Goal: Information Seeking & Learning: Learn about a topic

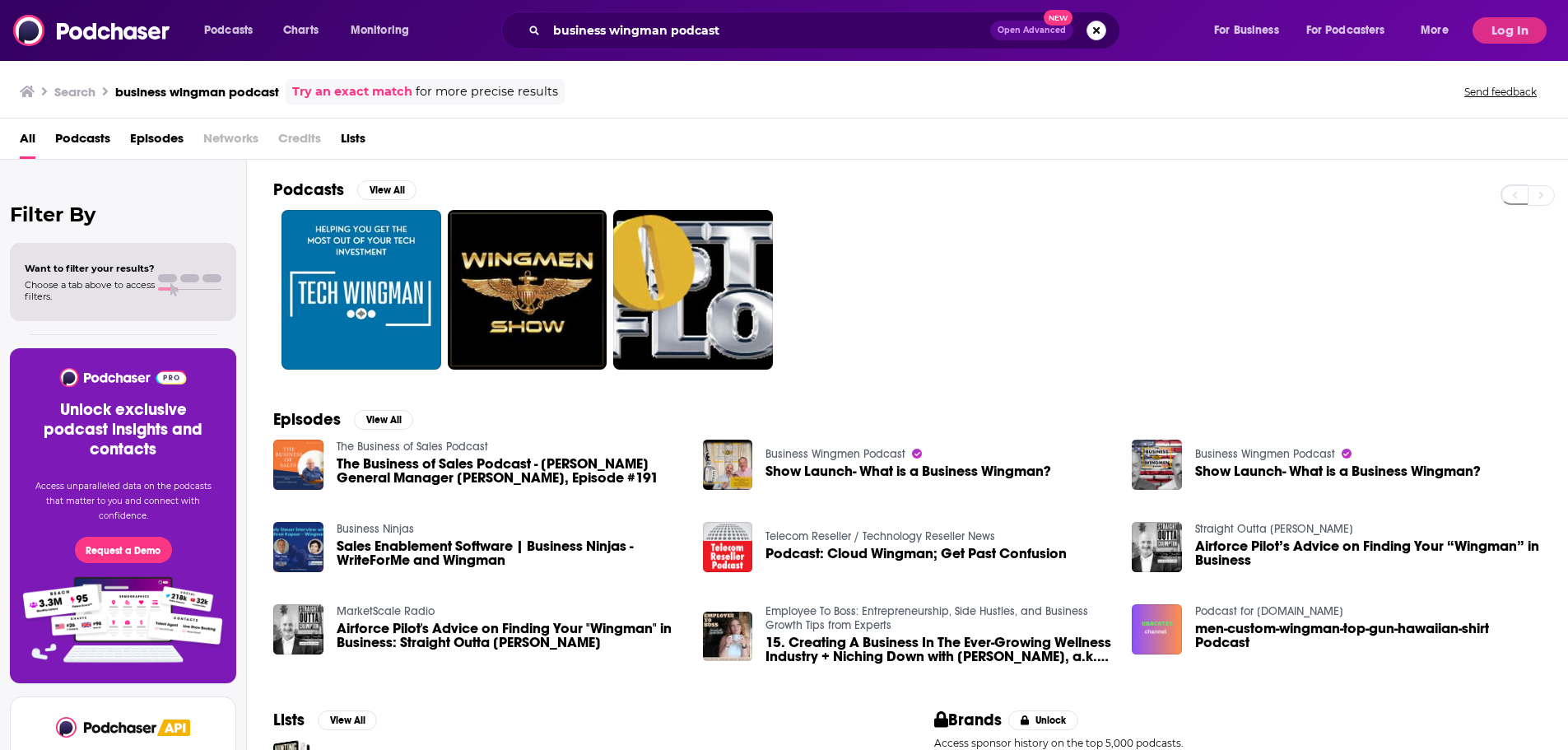
click at [1097, 33] on button "Search podcasts, credits, & more..." at bounding box center [1096, 30] width 20 height 20
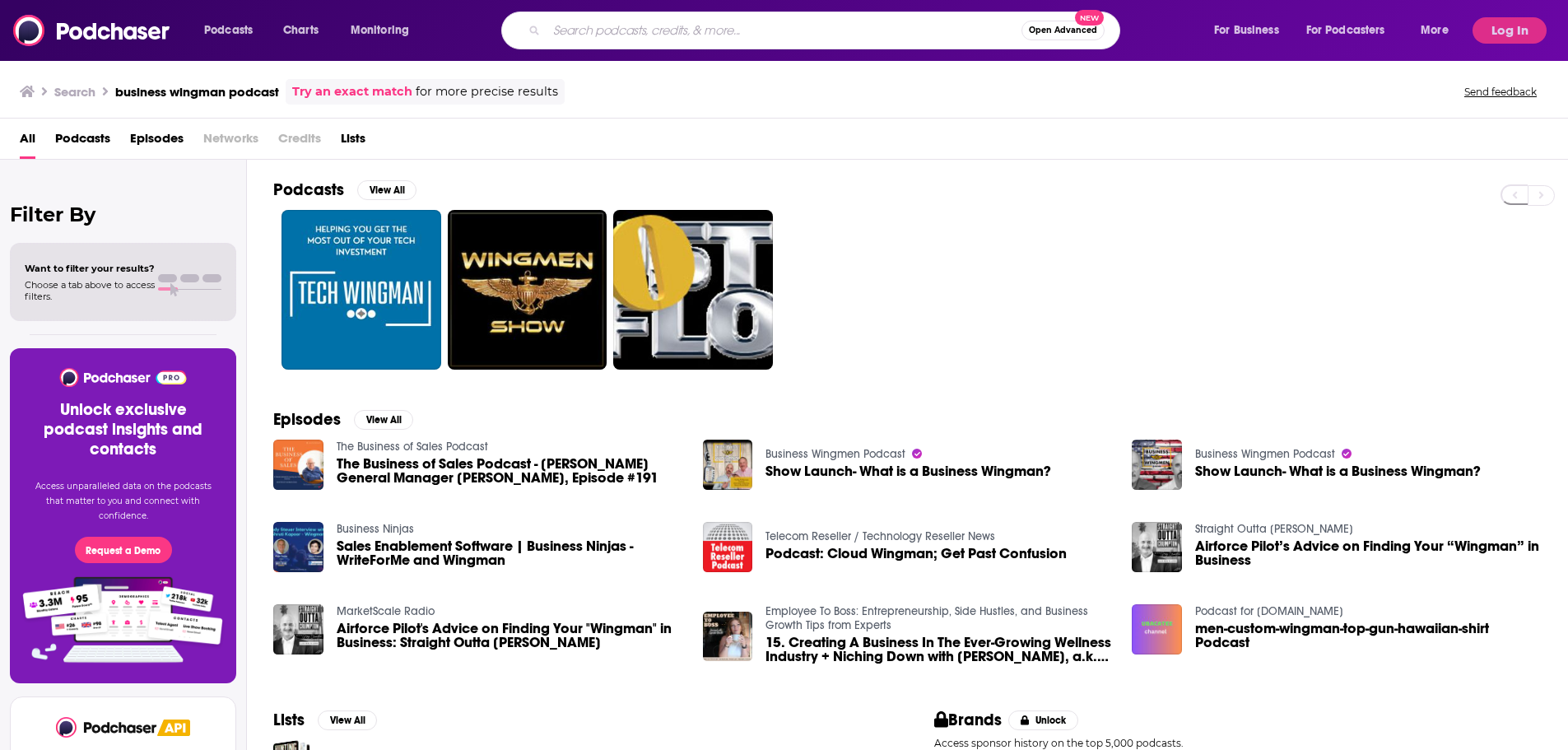
click at [776, 33] on input "Search podcasts, credits, & more..." at bounding box center [784, 30] width 475 height 27
type input "Shield the Republic"
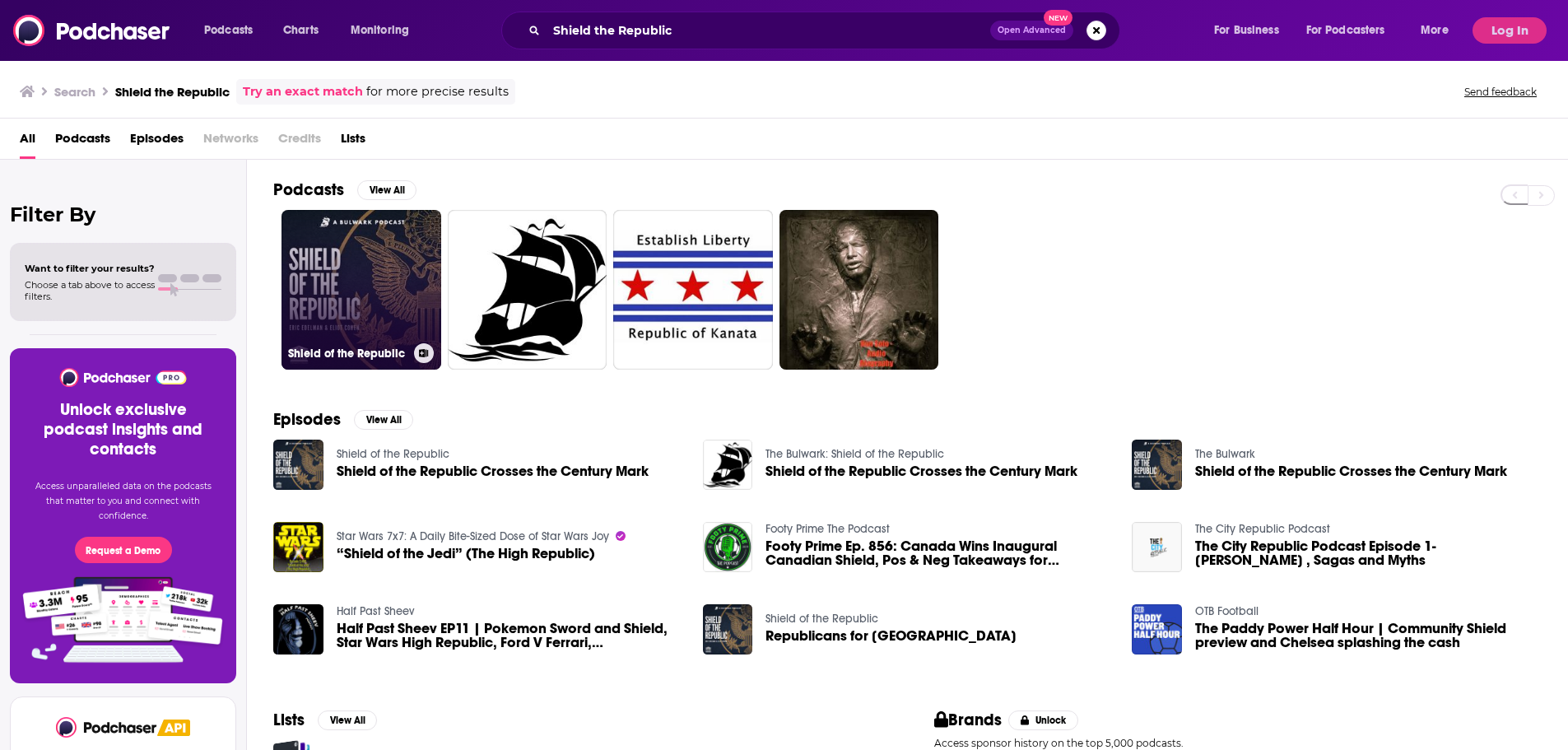
click at [367, 290] on link "Shield of the Republic" at bounding box center [362, 290] width 160 height 160
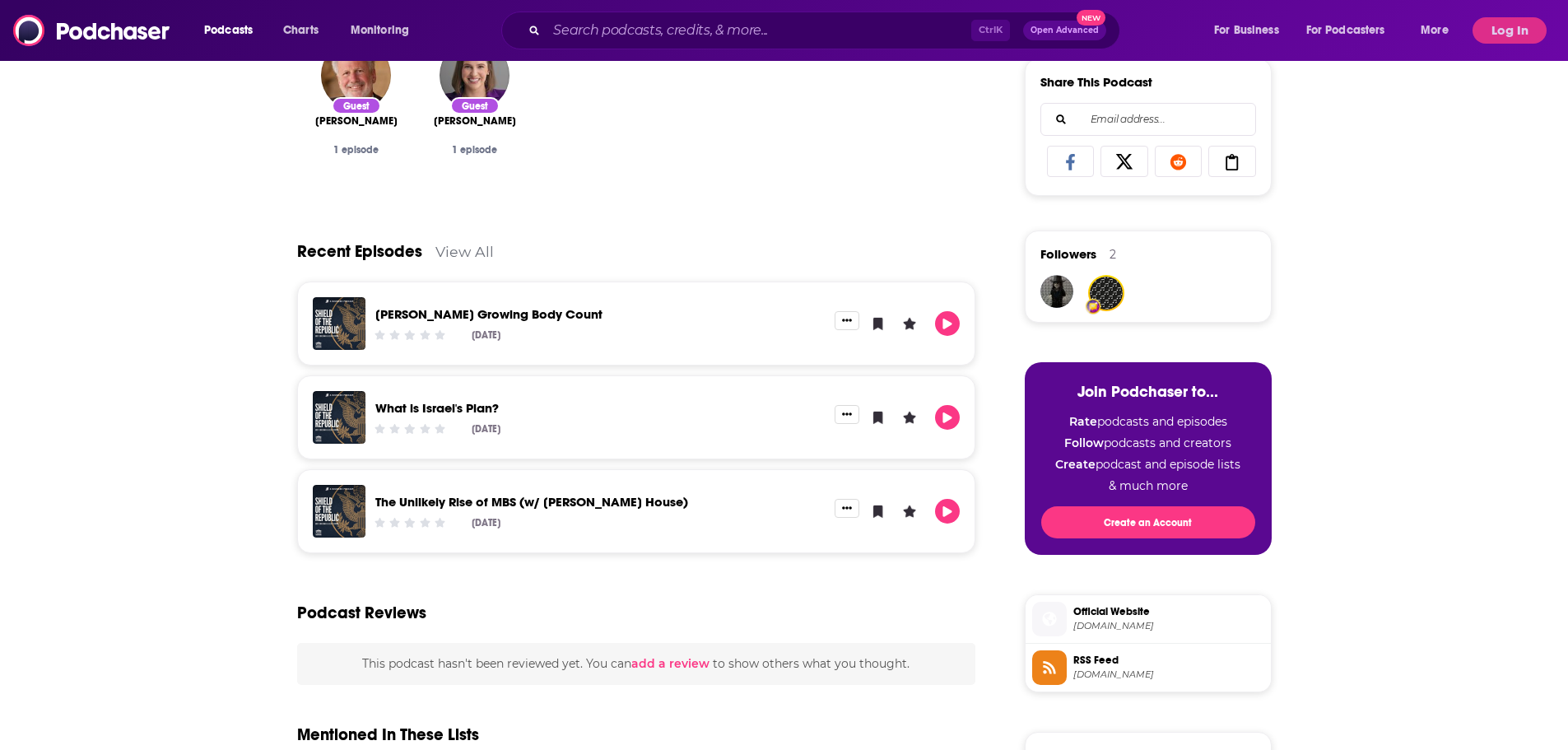
scroll to position [115, 0]
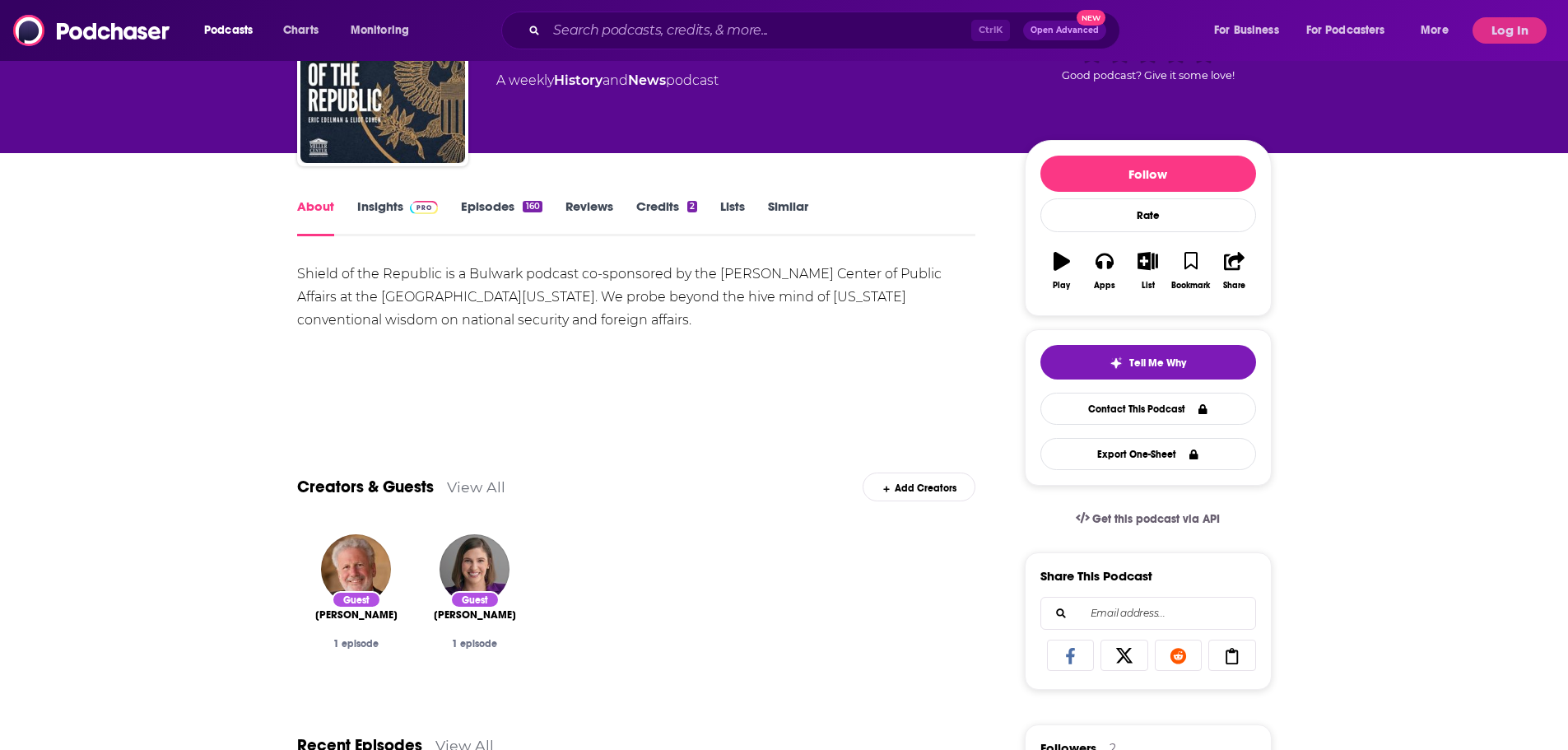
click at [383, 204] on link "Insights" at bounding box center [398, 217] width 82 height 38
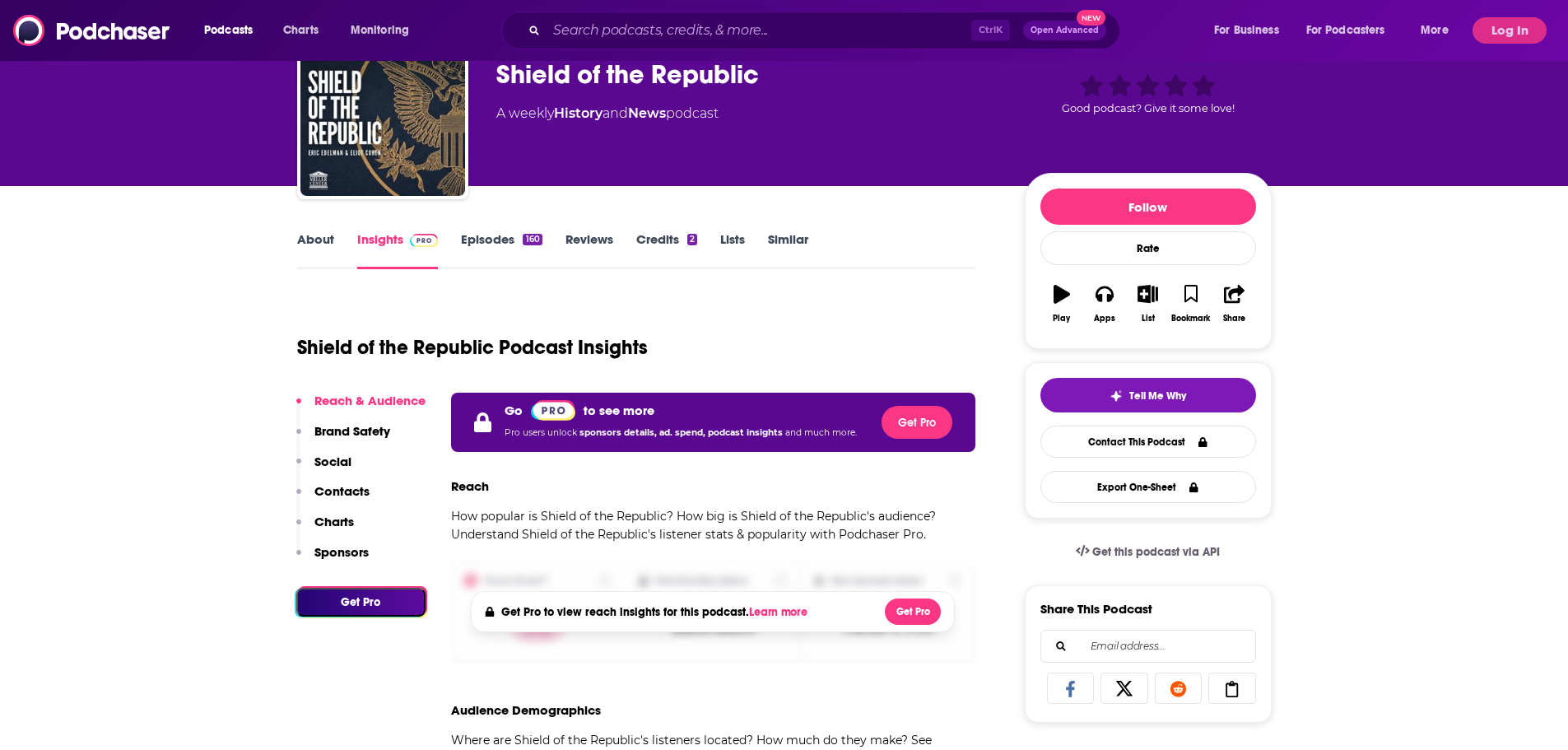
scroll to position [247, 0]
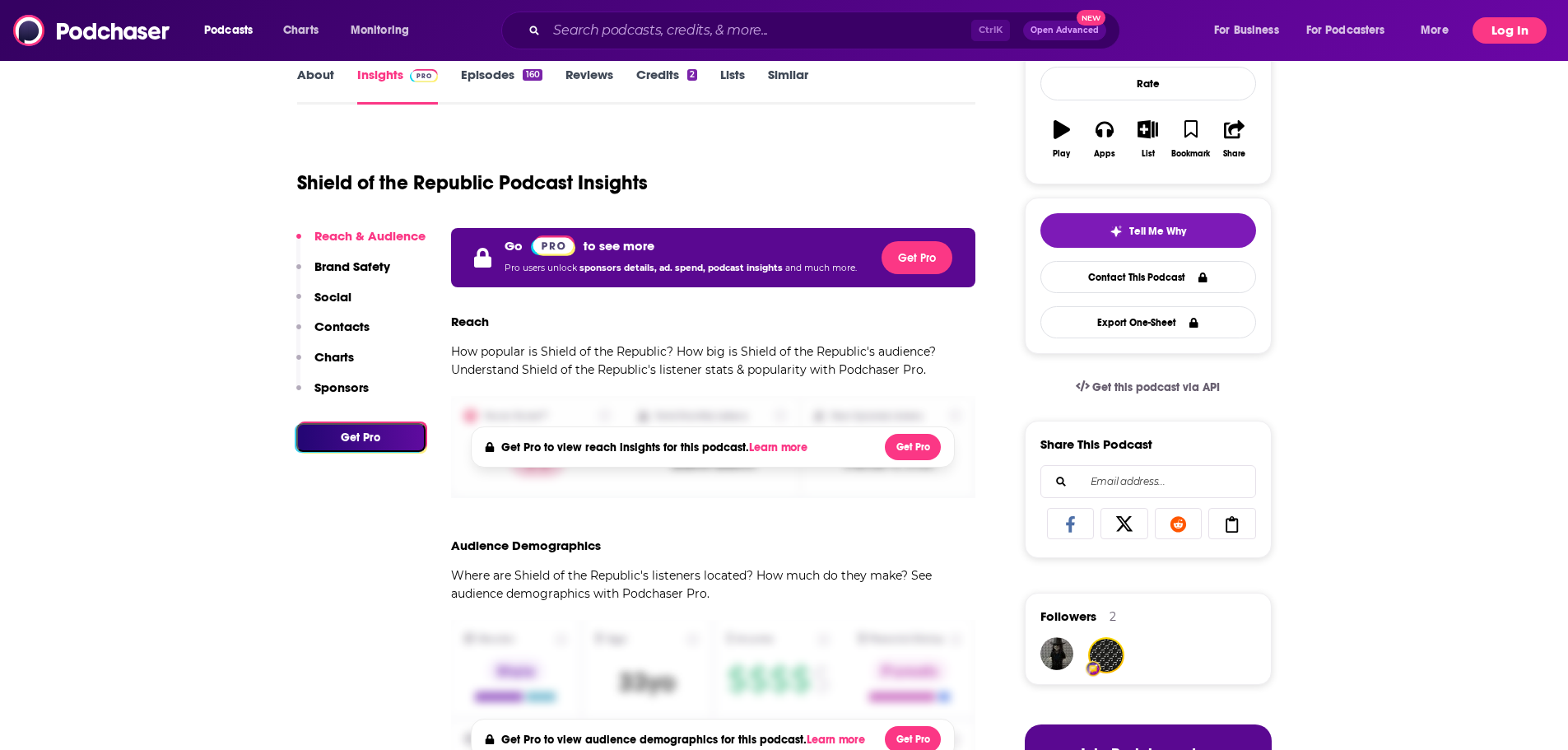
click at [1515, 36] on button "Log In" at bounding box center [1510, 30] width 74 height 27
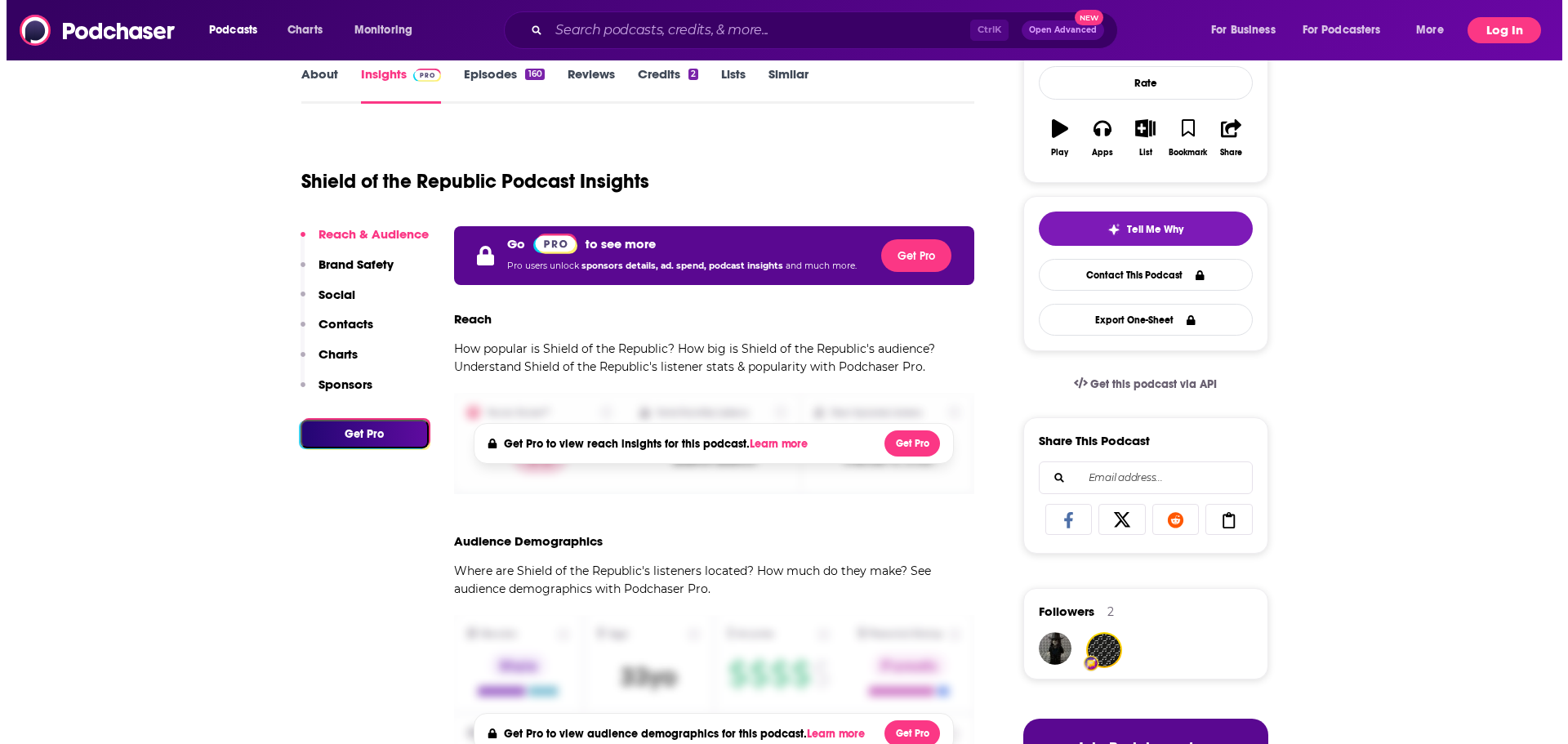
scroll to position [0, 0]
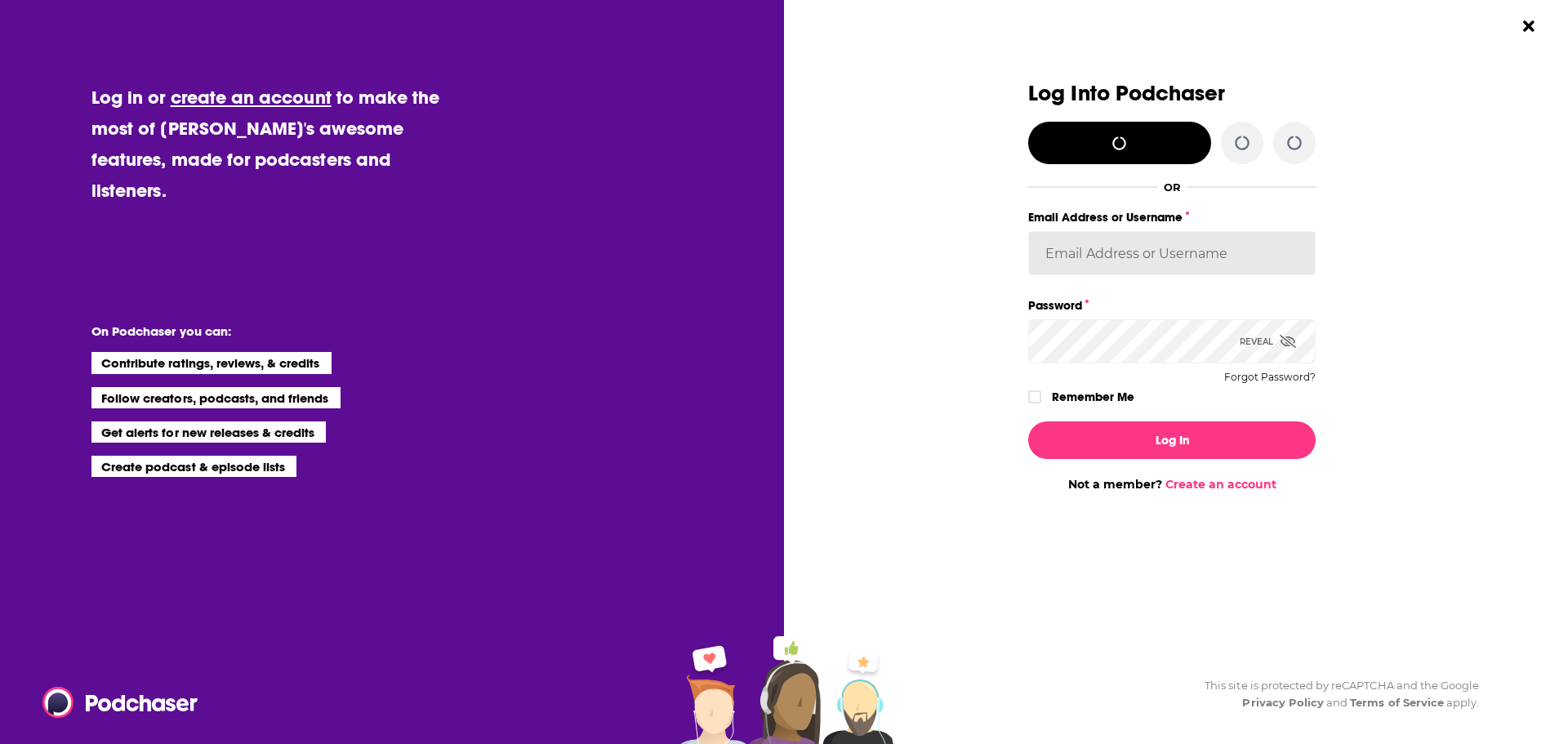
type input "dmessina"
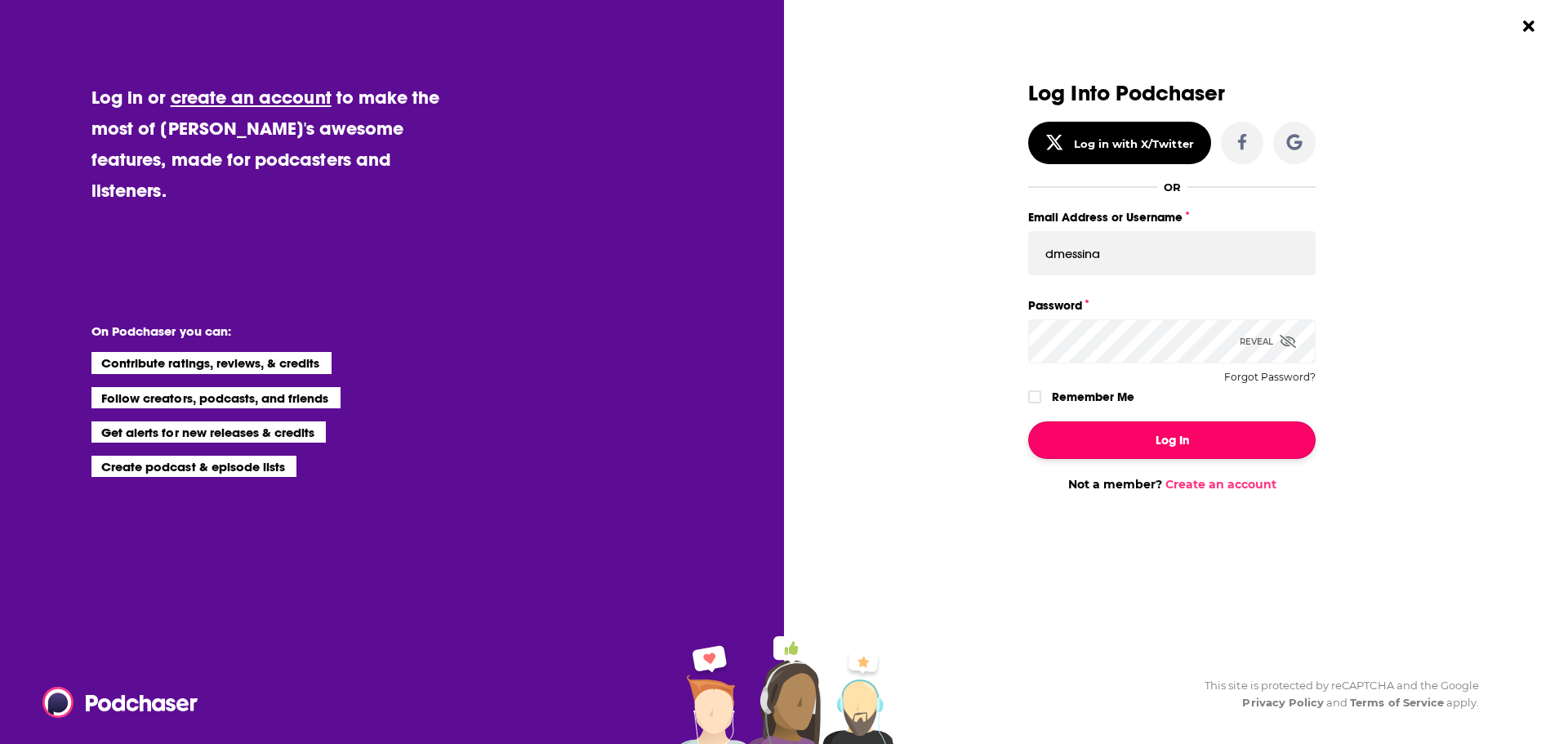
click at [1197, 435] on button "Log In" at bounding box center [1171, 441] width 287 height 37
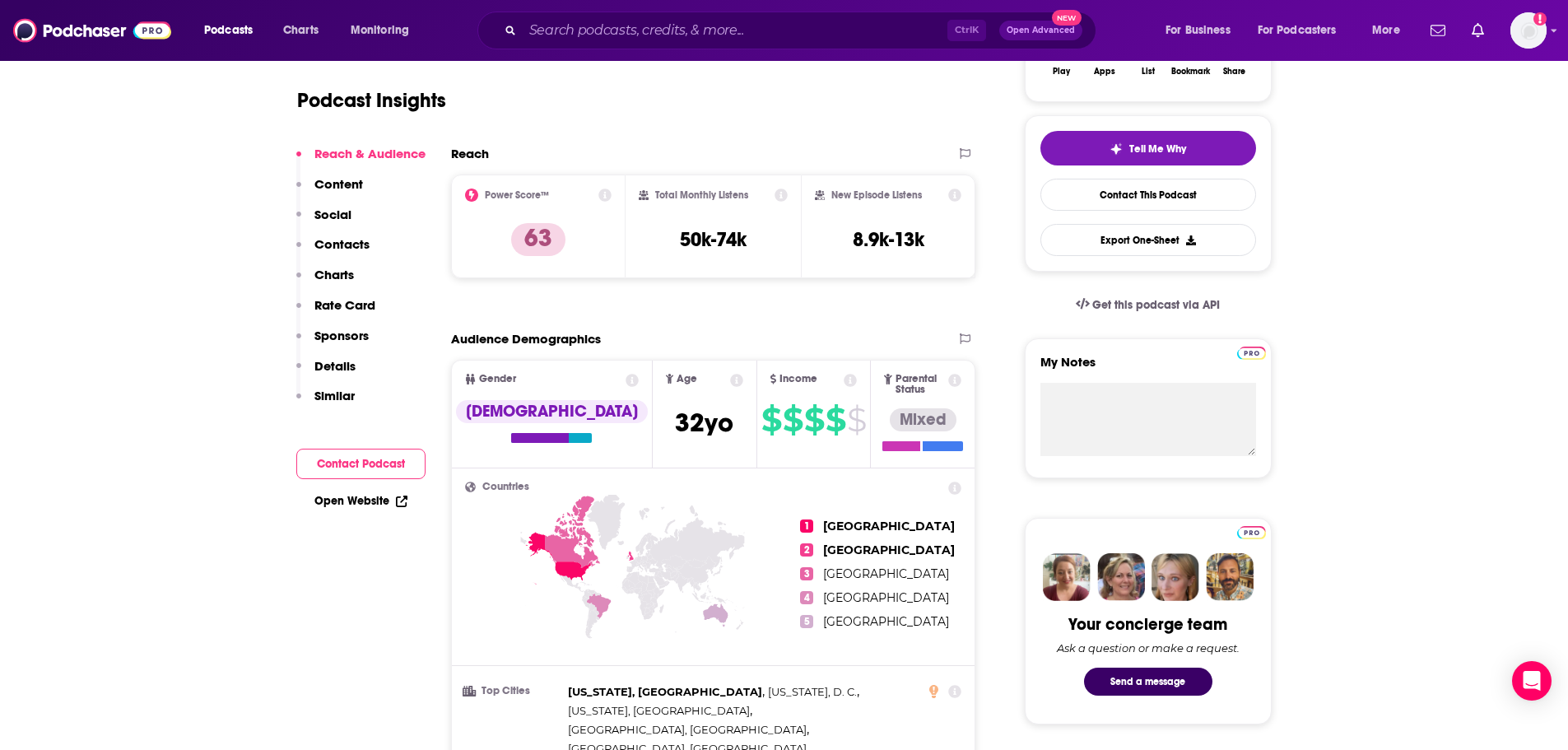
scroll to position [247, 0]
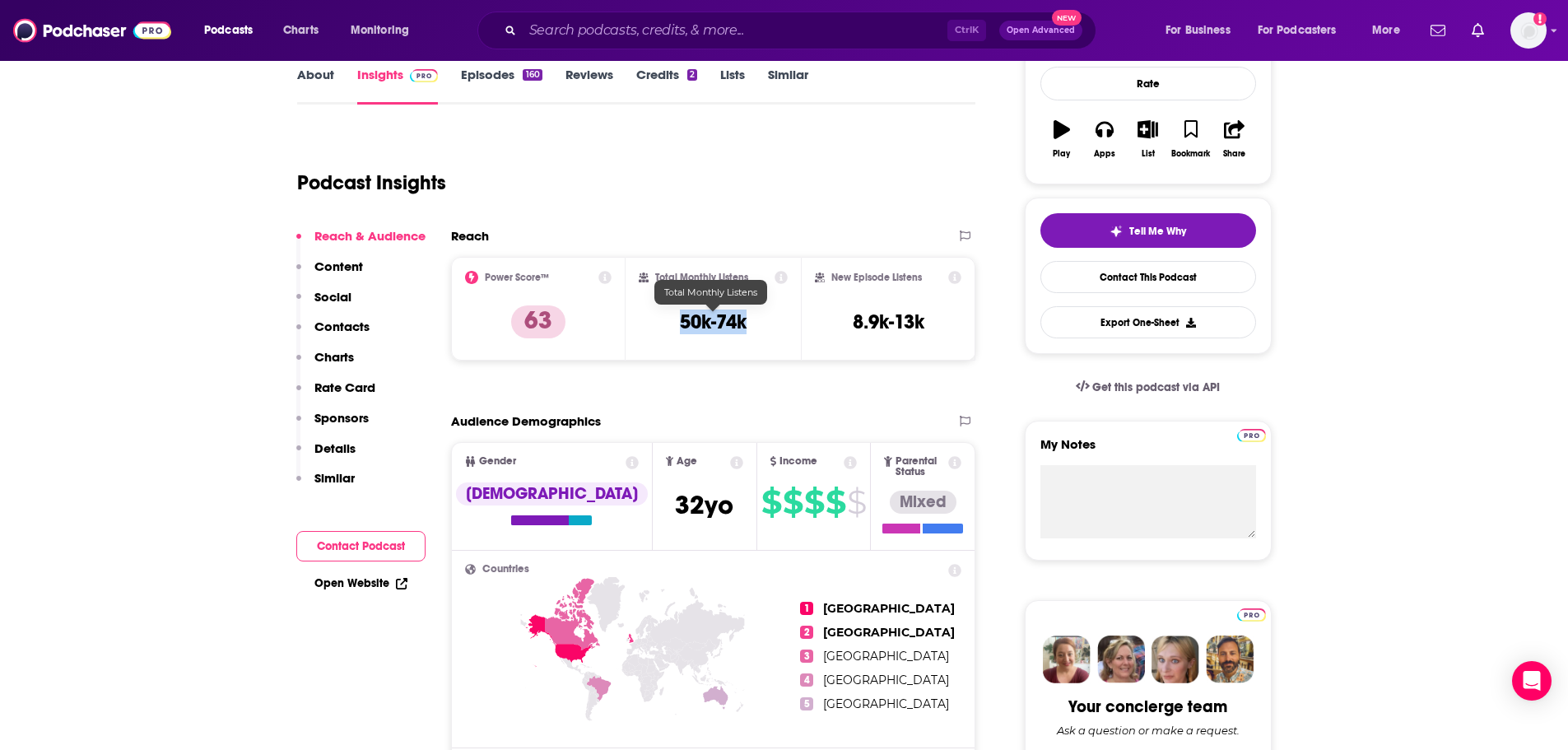
drag, startPoint x: 752, startPoint y: 321, endPoint x: 671, endPoint y: 325, distance: 81.1
click at [671, 325] on div "Total Monthly Listens 50k-74k" at bounding box center [714, 308] width 149 height 76
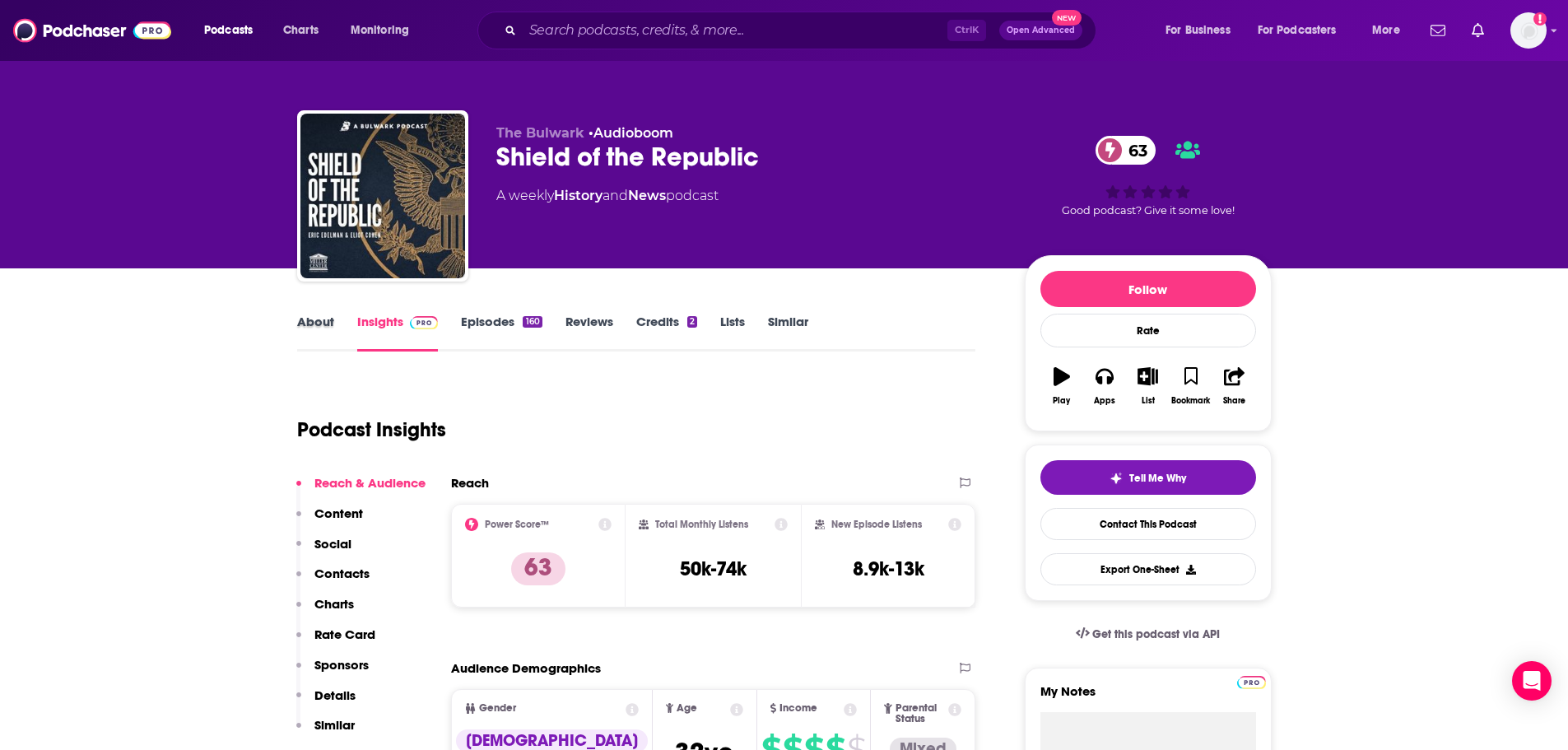
click at [334, 322] on div "About" at bounding box center [327, 332] width 60 height 38
click at [313, 329] on link "About" at bounding box center [315, 332] width 37 height 38
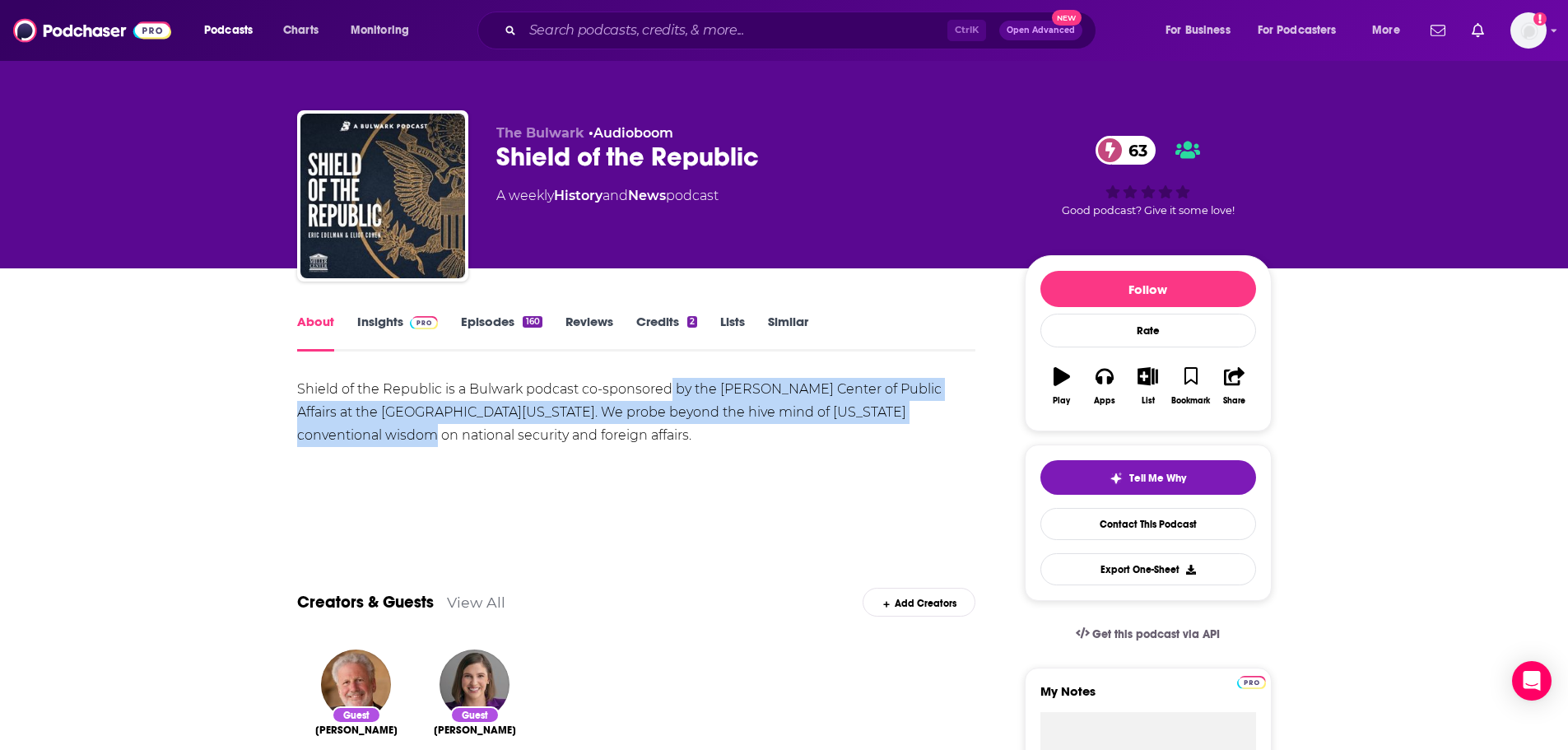
drag, startPoint x: 666, startPoint y: 391, endPoint x: 994, endPoint y: 405, distance: 328.3
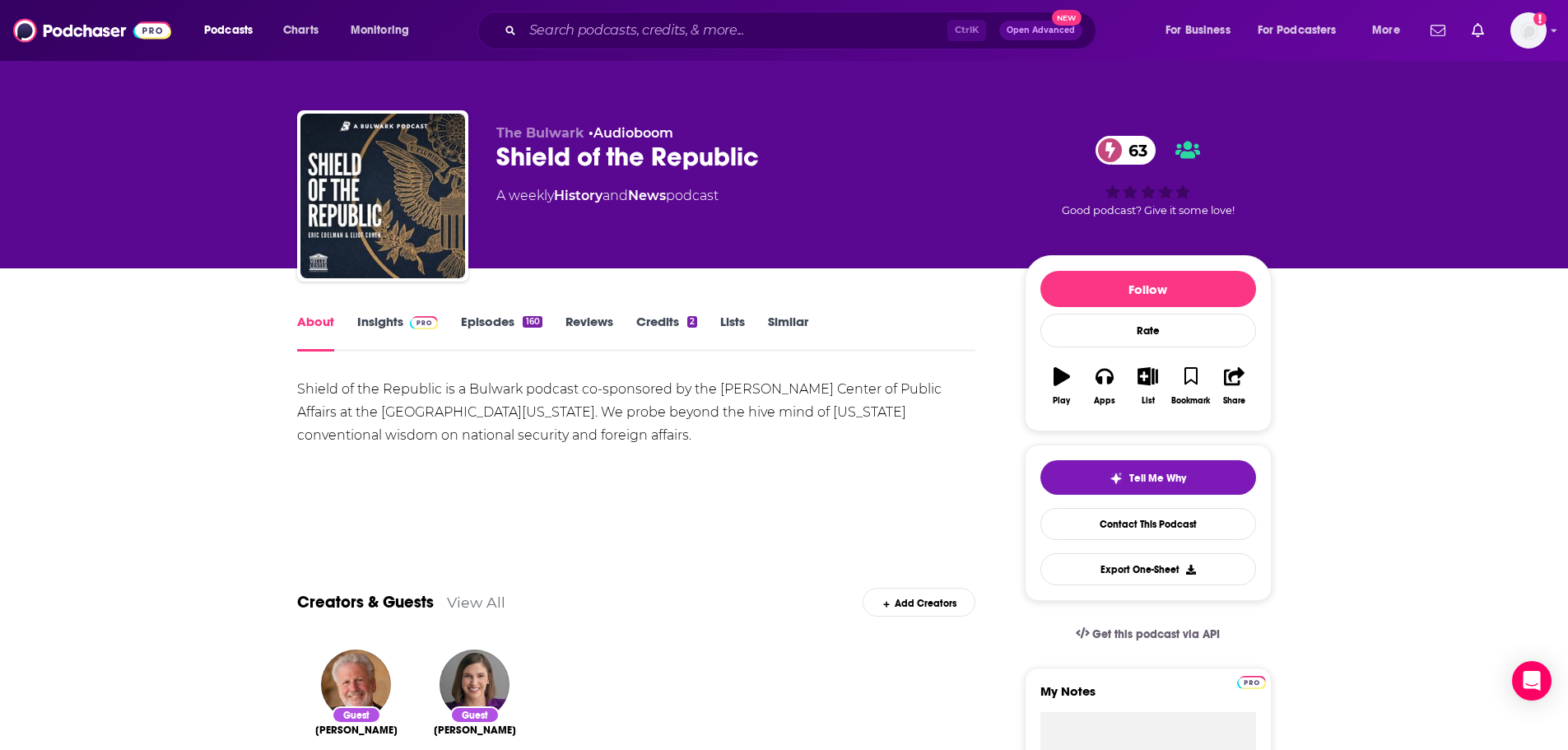
click at [527, 457] on div "Shield of the Republic is a Bulwark podcast co-sponsored by the [PERSON_NAME] C…" at bounding box center [636, 436] width 679 height 115
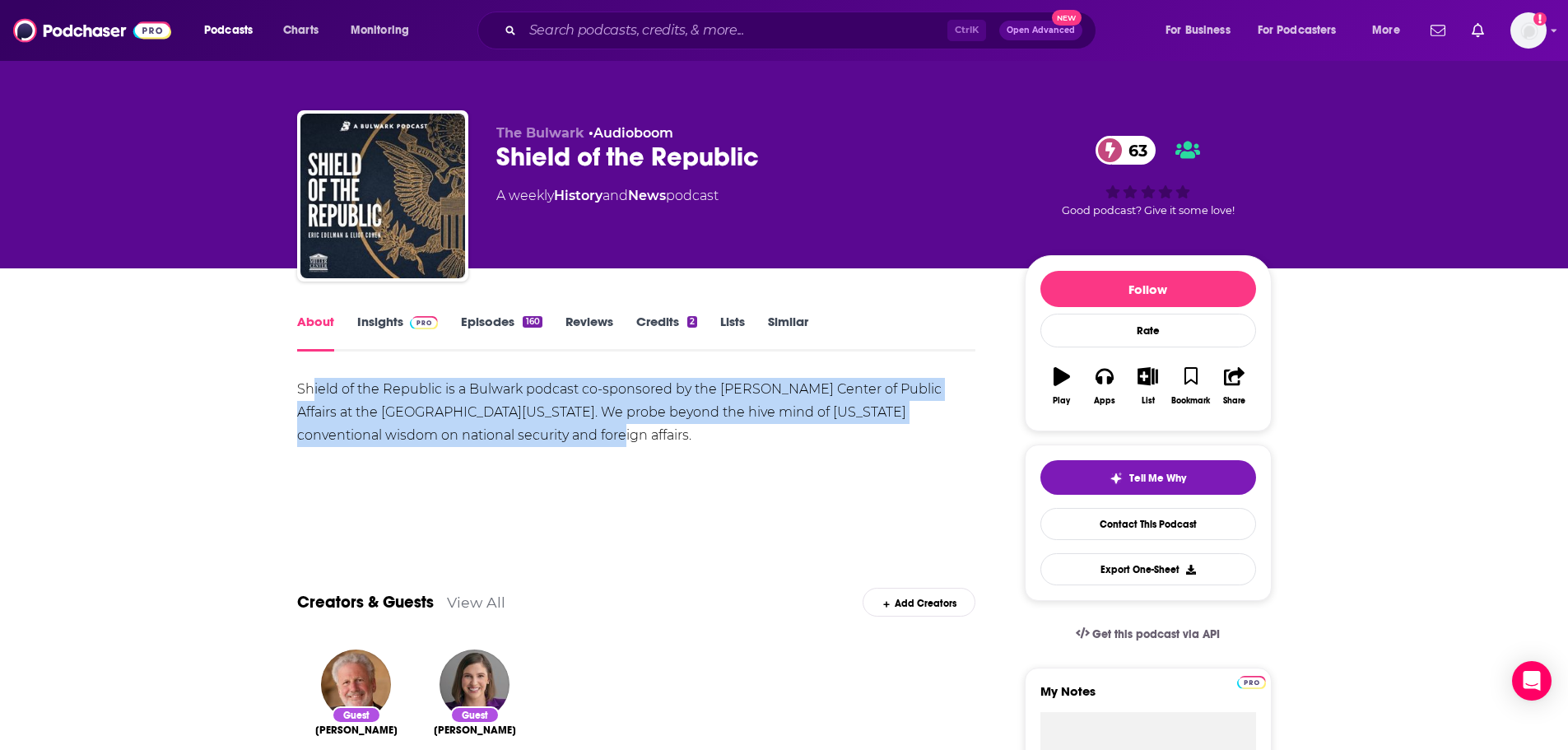
drag, startPoint x: 475, startPoint y: 436, endPoint x: 310, endPoint y: 386, distance: 172.4
click at [310, 386] on div "Shield of the Republic is a Bulwark podcast co-sponsored by the [PERSON_NAME] C…" at bounding box center [636, 412] width 679 height 70
drag, startPoint x: 497, startPoint y: 469, endPoint x: 506, endPoint y: 446, distance: 24.7
click at [499, 468] on div "Shield of the Republic is a Bulwark podcast co-sponsored by the [PERSON_NAME] C…" at bounding box center [636, 436] width 679 height 115
click at [398, 413] on div "Shield of the Republic is a Bulwark podcast co-sponsored by the [PERSON_NAME] C…" at bounding box center [636, 412] width 679 height 70
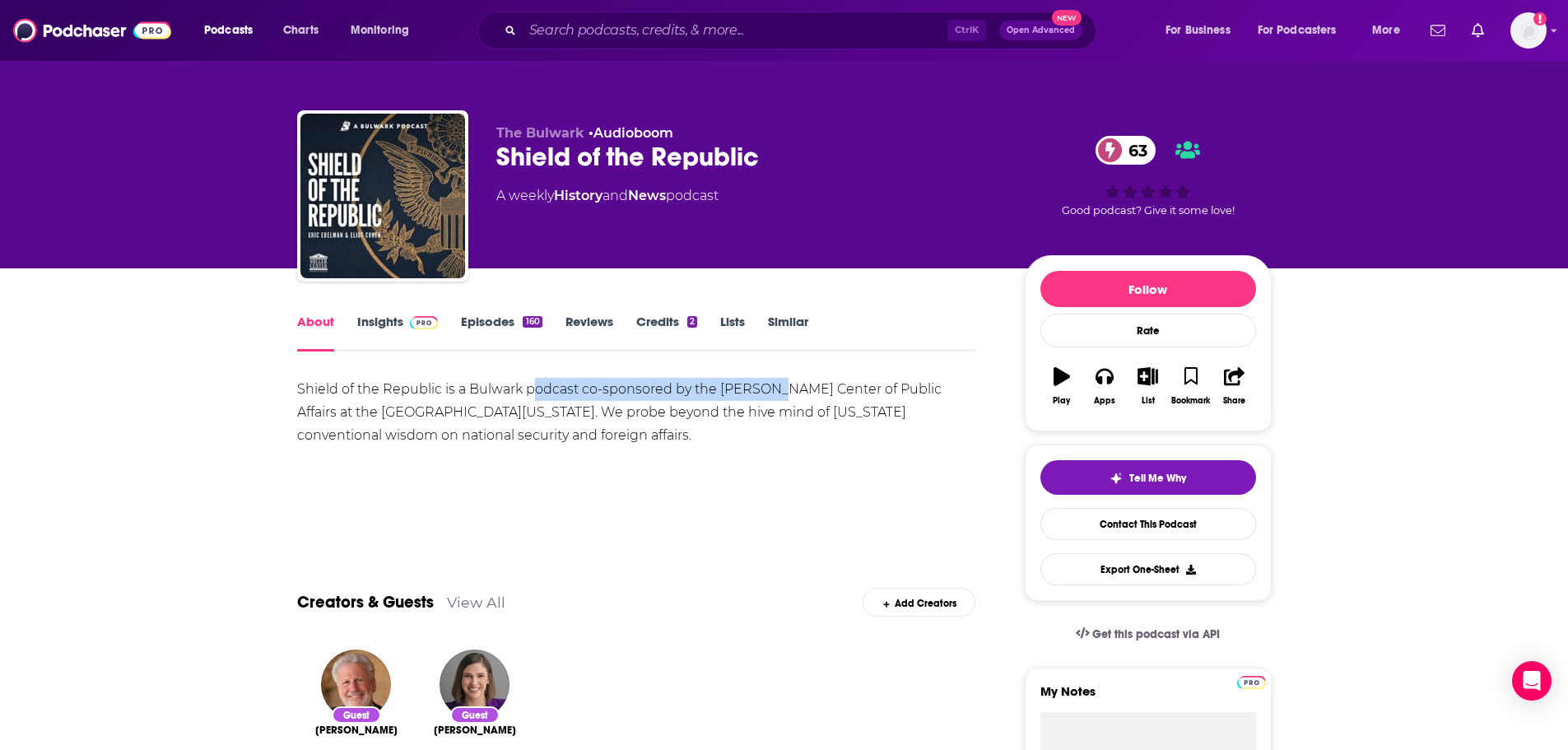
drag, startPoint x: 532, startPoint y: 394, endPoint x: 712, endPoint y: 421, distance: 182.0
click at [765, 391] on div "Shield of the Republic is a Bulwark podcast co-sponsored by the [PERSON_NAME] C…" at bounding box center [636, 412] width 679 height 70
drag, startPoint x: 616, startPoint y: 448, endPoint x: 608, endPoint y: 444, distance: 8.9
click at [608, 444] on div "Shield of the Republic is a Bulwark podcast co-sponsored by the [PERSON_NAME] C…" at bounding box center [636, 436] width 679 height 115
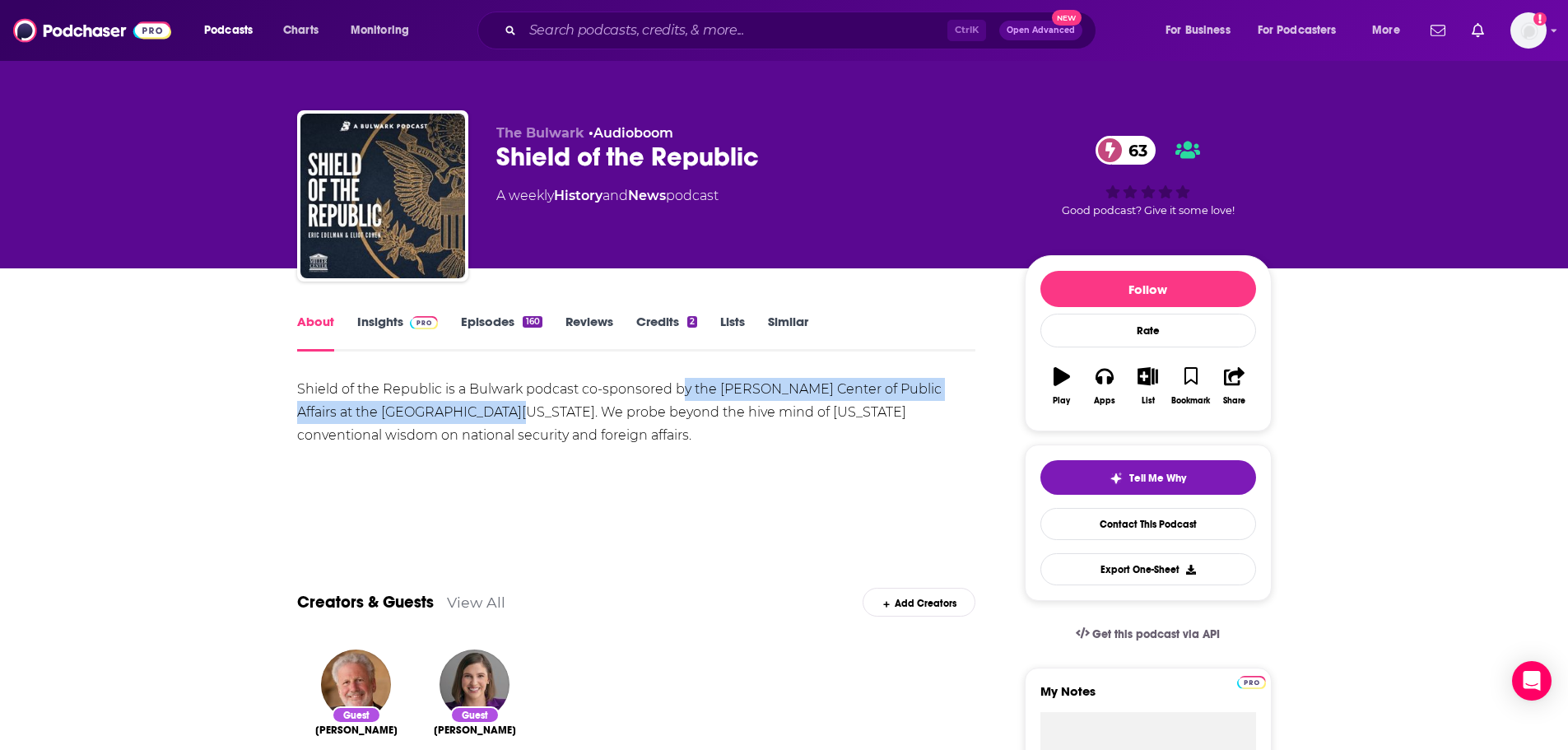
drag, startPoint x: 678, startPoint y: 387, endPoint x: 451, endPoint y: 419, distance: 229.2
click at [451, 419] on div "Shield of the Republic is a Bulwark podcast co-sponsored by the [PERSON_NAME] C…" at bounding box center [636, 412] width 679 height 70
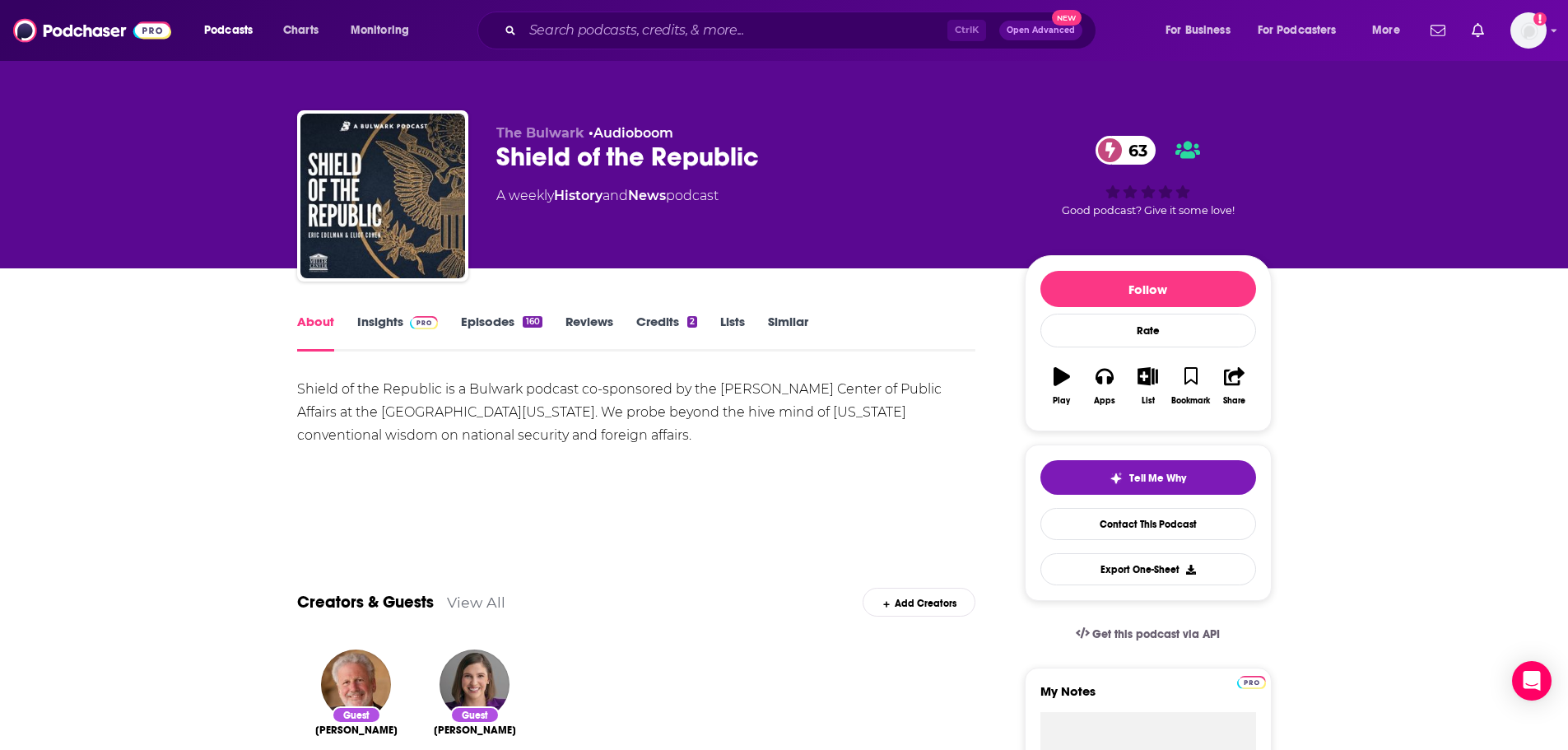
click at [516, 433] on div "Shield of the Republic is a Bulwark podcast co-sponsored by the [PERSON_NAME] C…" at bounding box center [636, 412] width 679 height 70
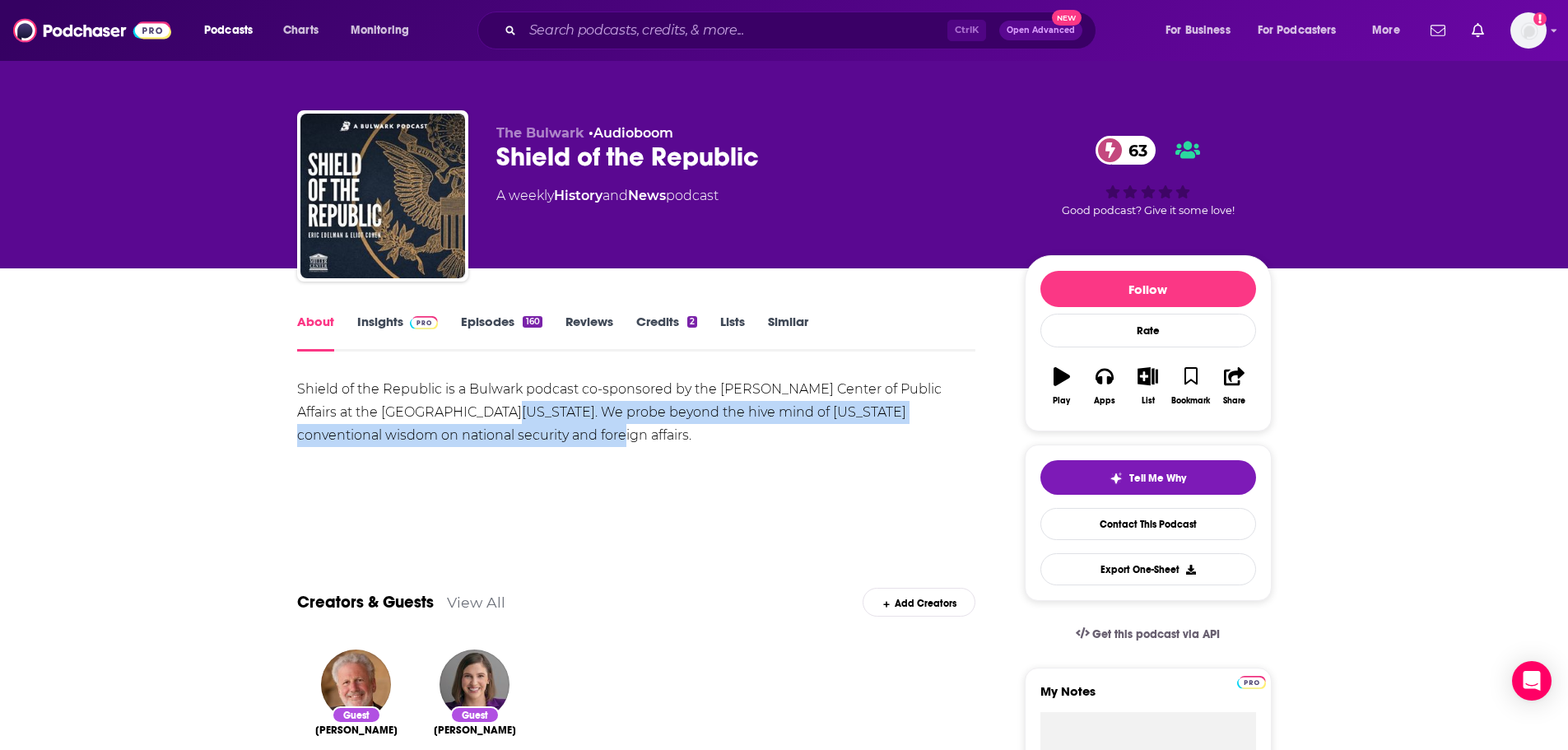
drag, startPoint x: 439, startPoint y: 414, endPoint x: 744, endPoint y: 481, distance: 312.3
click at [748, 481] on div "Shield of the Republic is a Bulwark podcast co-sponsored by the [PERSON_NAME] C…" at bounding box center [636, 436] width 679 height 115
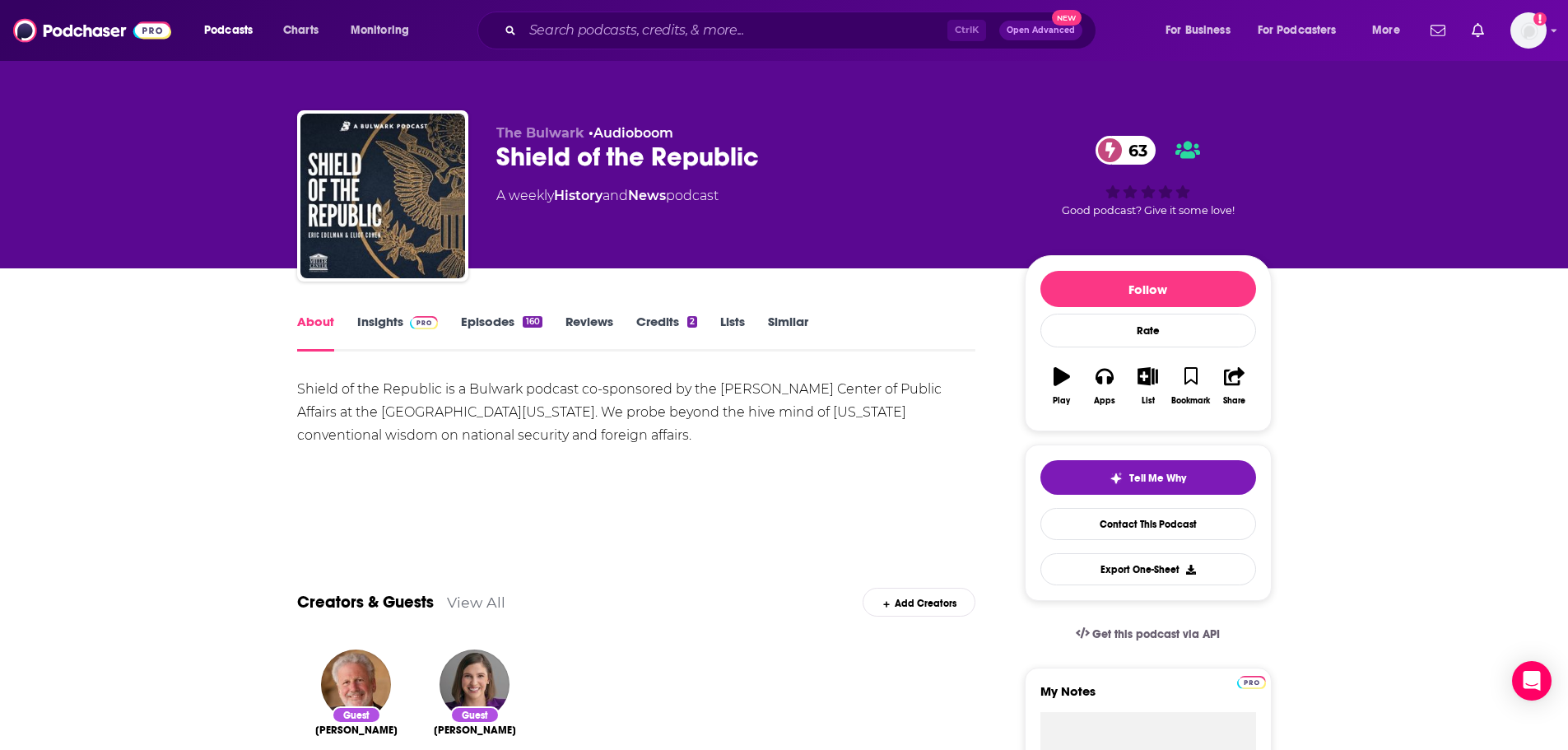
click at [495, 319] on link "Episodes 160" at bounding box center [501, 332] width 81 height 38
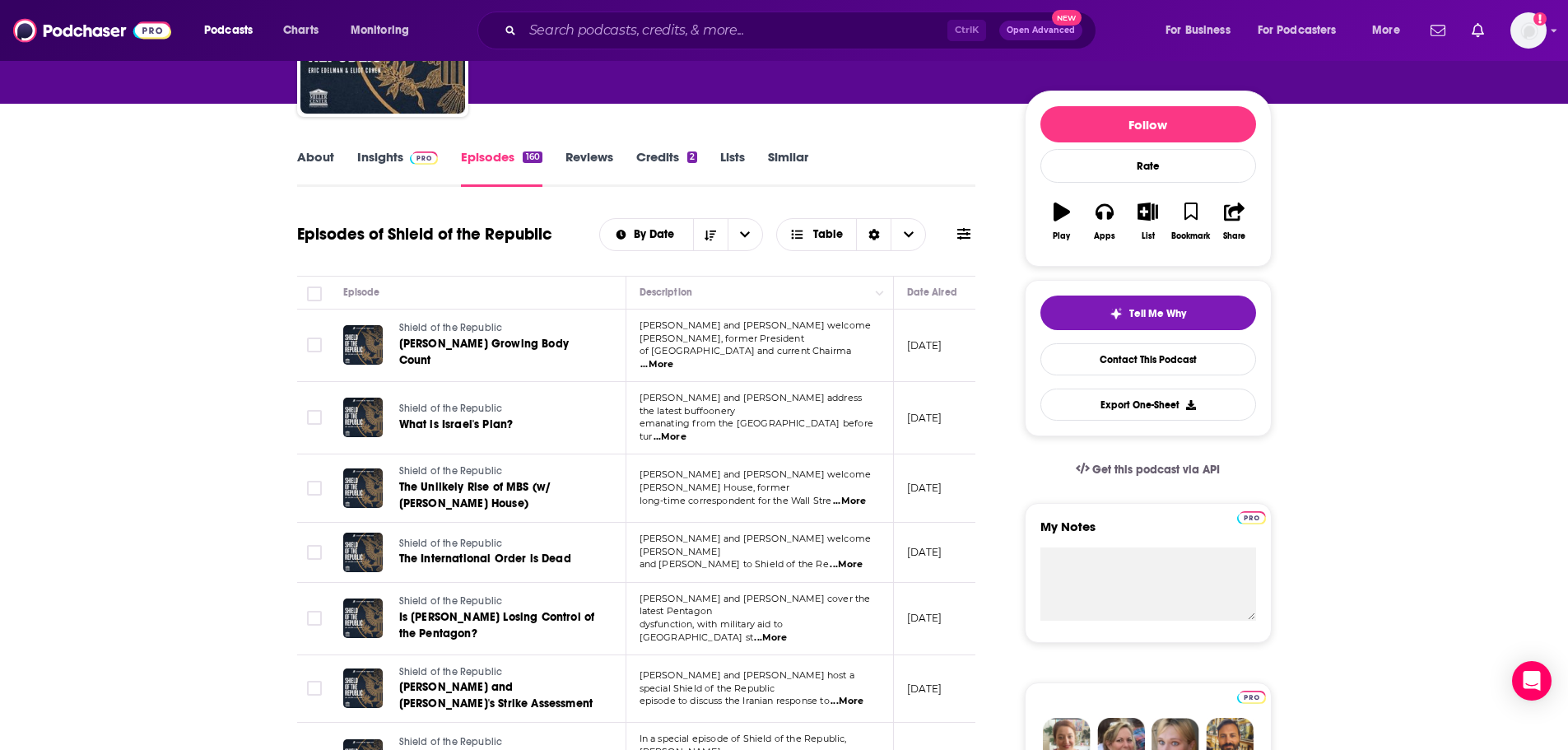
scroll to position [82, 0]
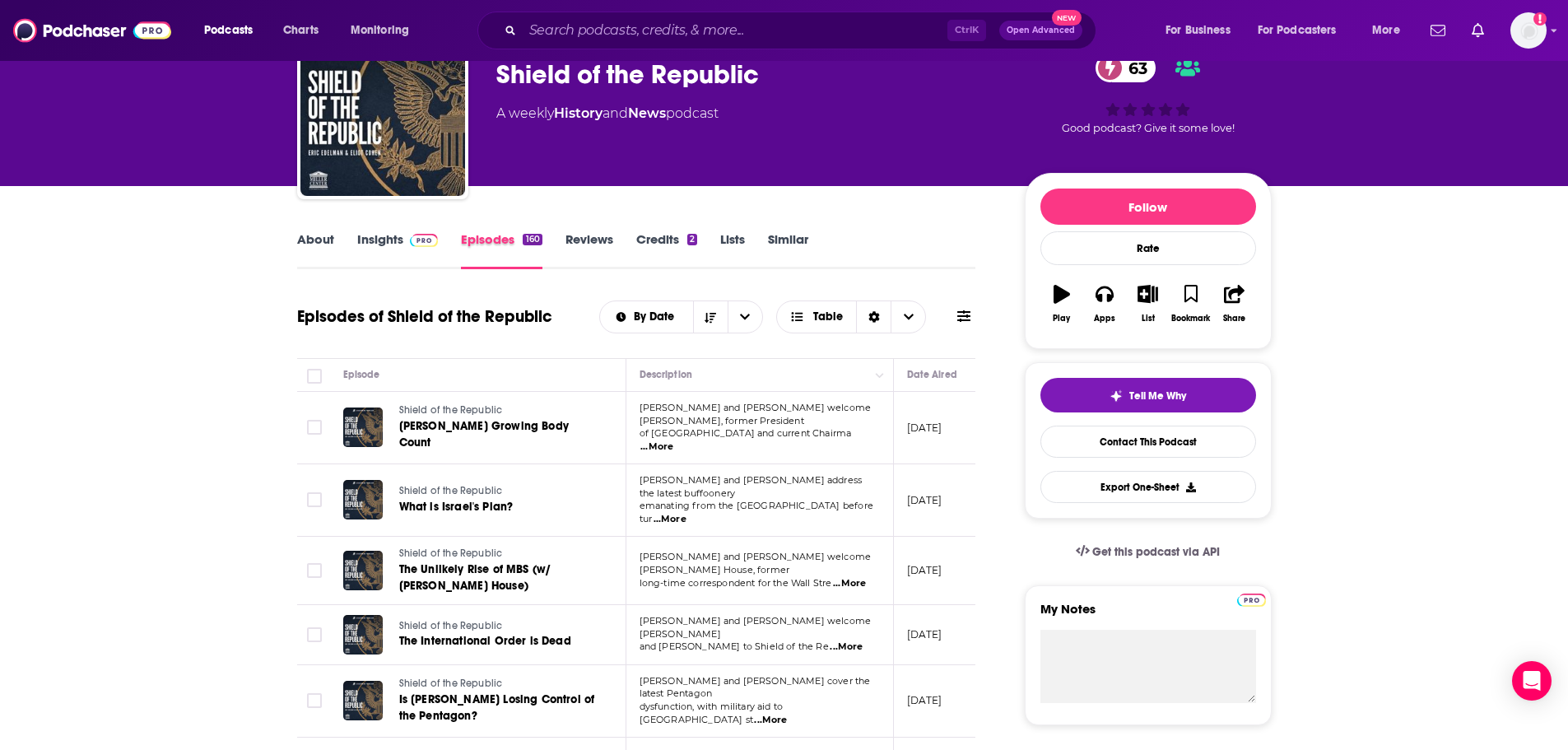
click at [562, 246] on div "Episodes 160" at bounding box center [513, 250] width 104 height 38
click at [599, 246] on link "Reviews" at bounding box center [590, 250] width 48 height 38
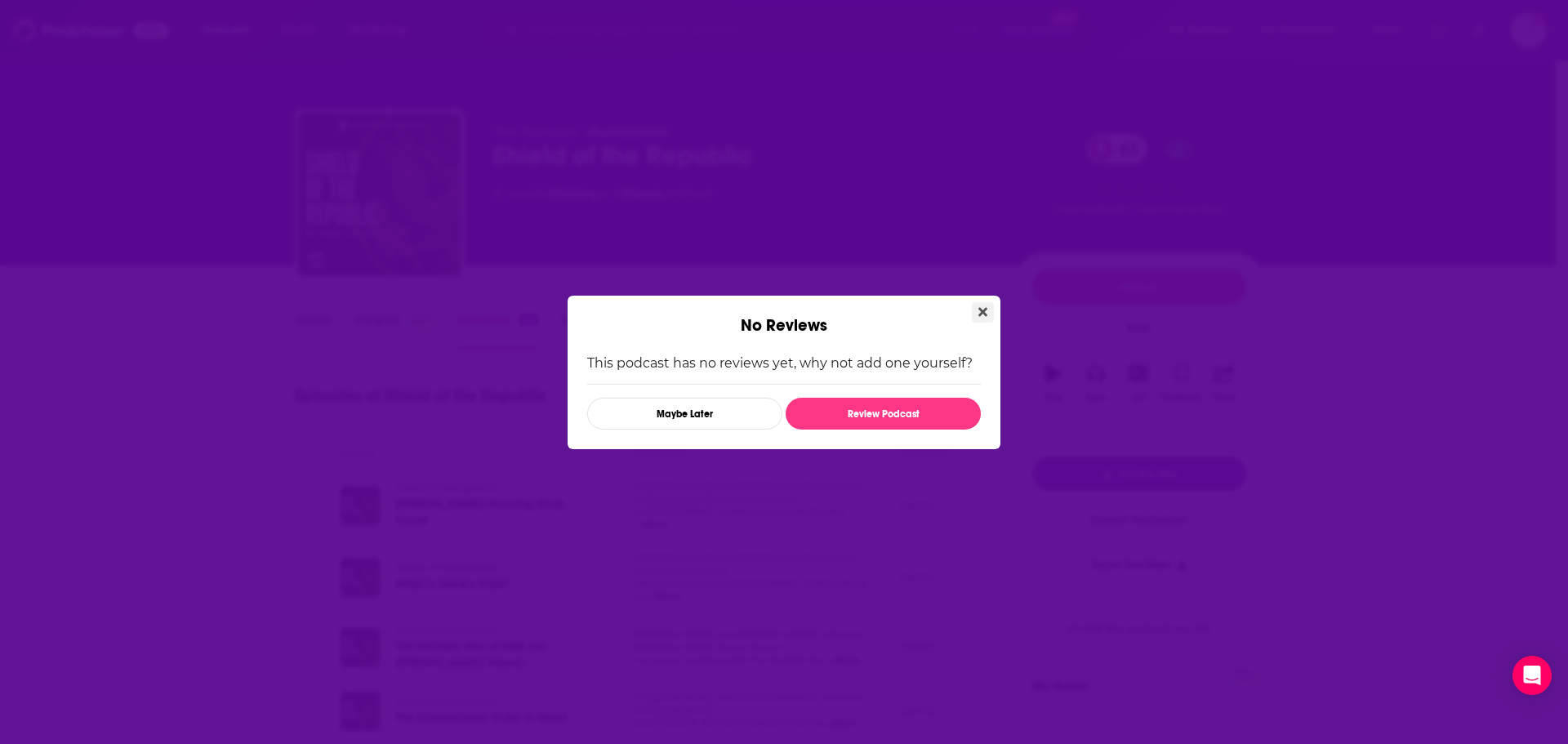
click at [979, 309] on icon "Close" at bounding box center [983, 311] width 9 height 9
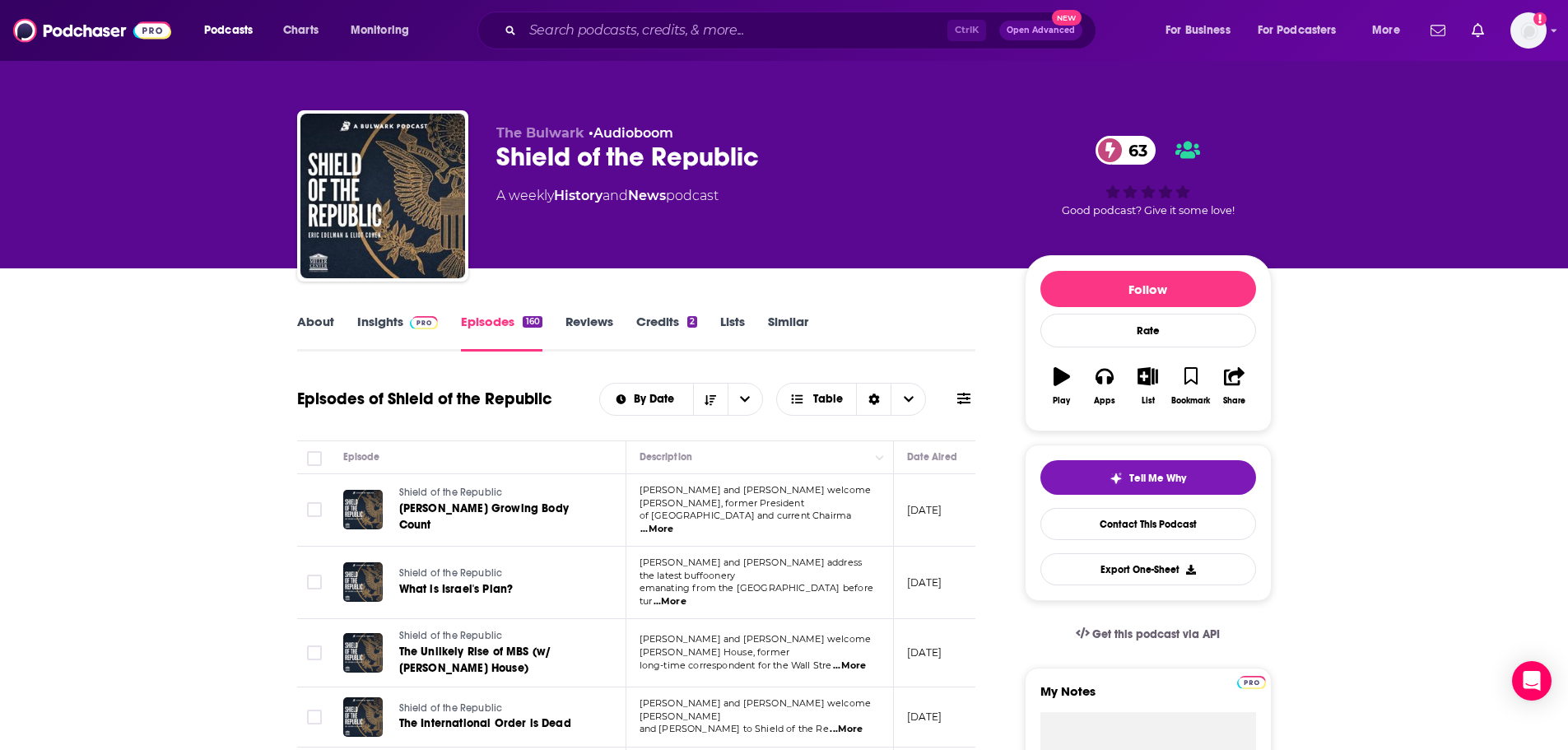
click at [309, 327] on link "About" at bounding box center [315, 332] width 37 height 38
